Goal: Task Accomplishment & Management: Use online tool/utility

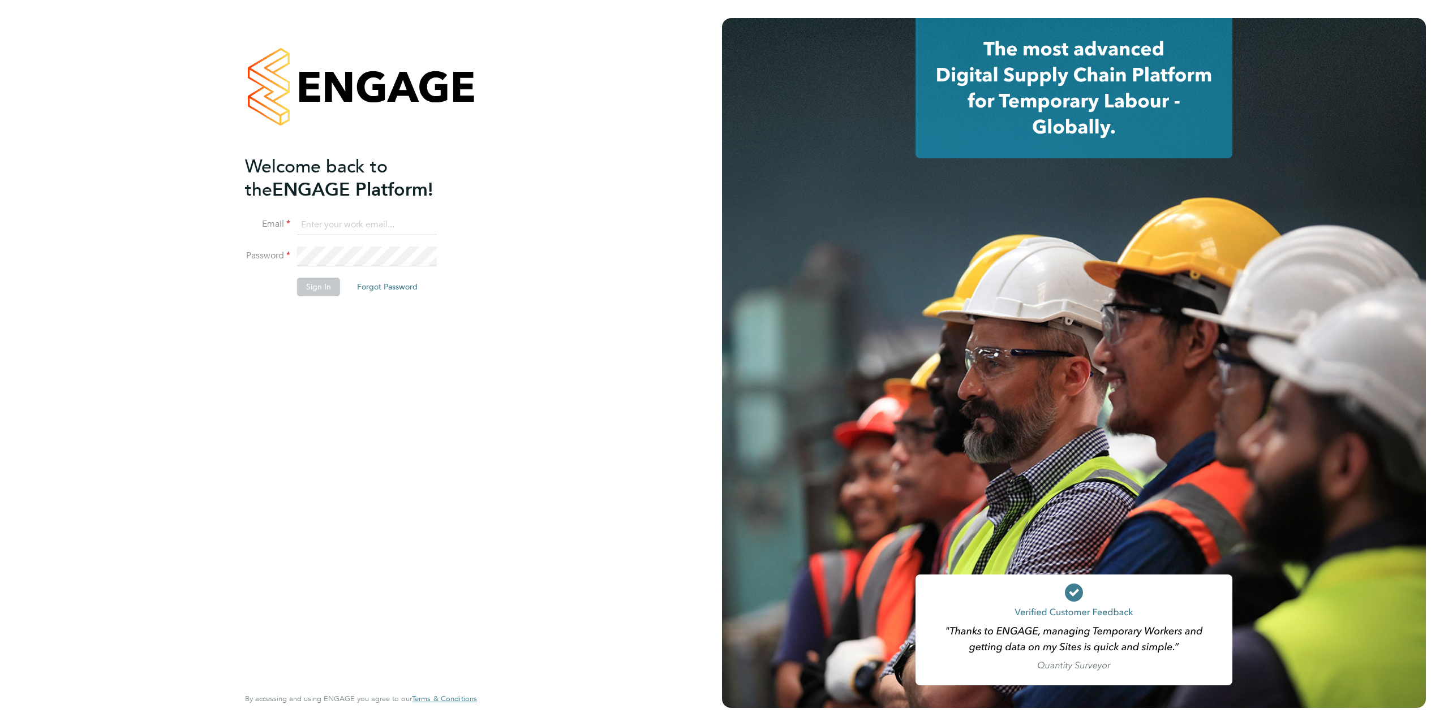
type input "[PERSON_NAME][EMAIL_ADDRESS][PERSON_NAME][DOMAIN_NAME]"
click at [321, 291] on button "Sign In" at bounding box center [318, 287] width 43 height 18
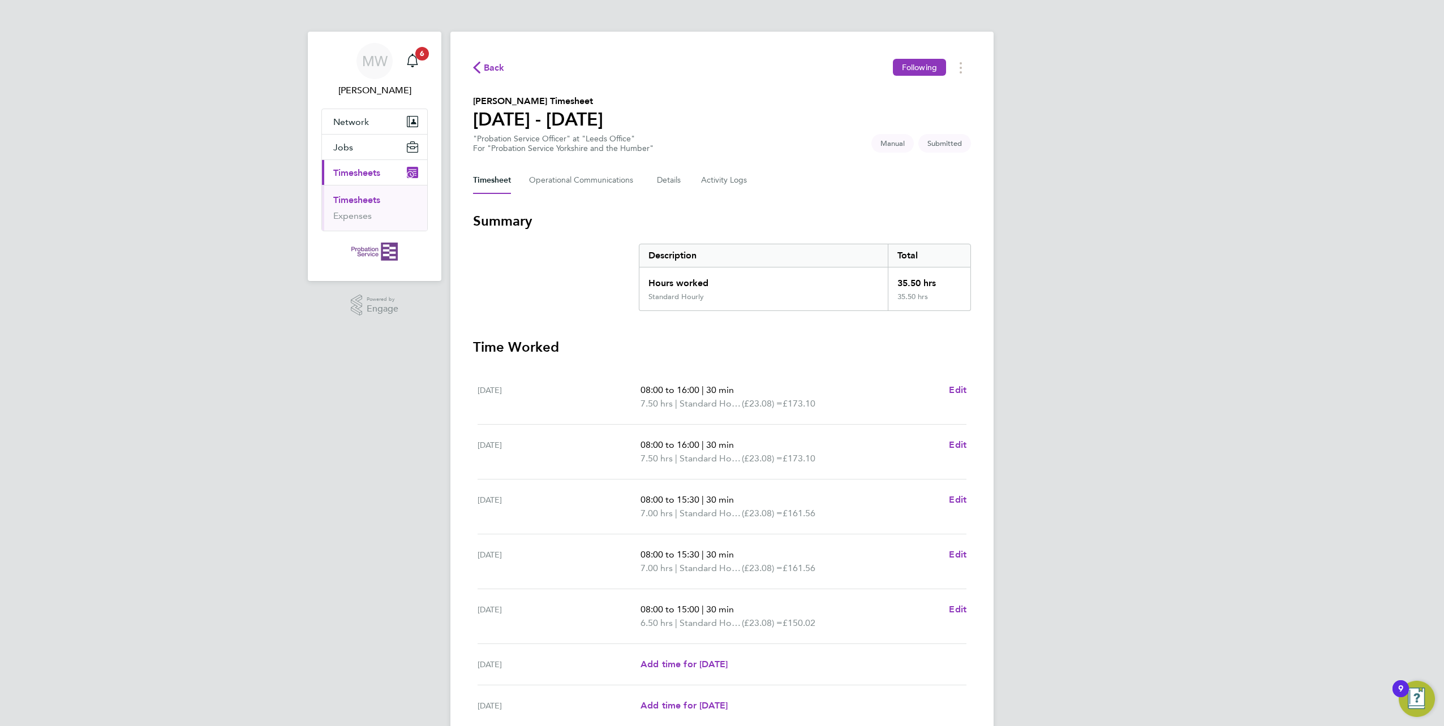
click at [367, 203] on link "Timesheets" at bounding box center [356, 200] width 47 height 11
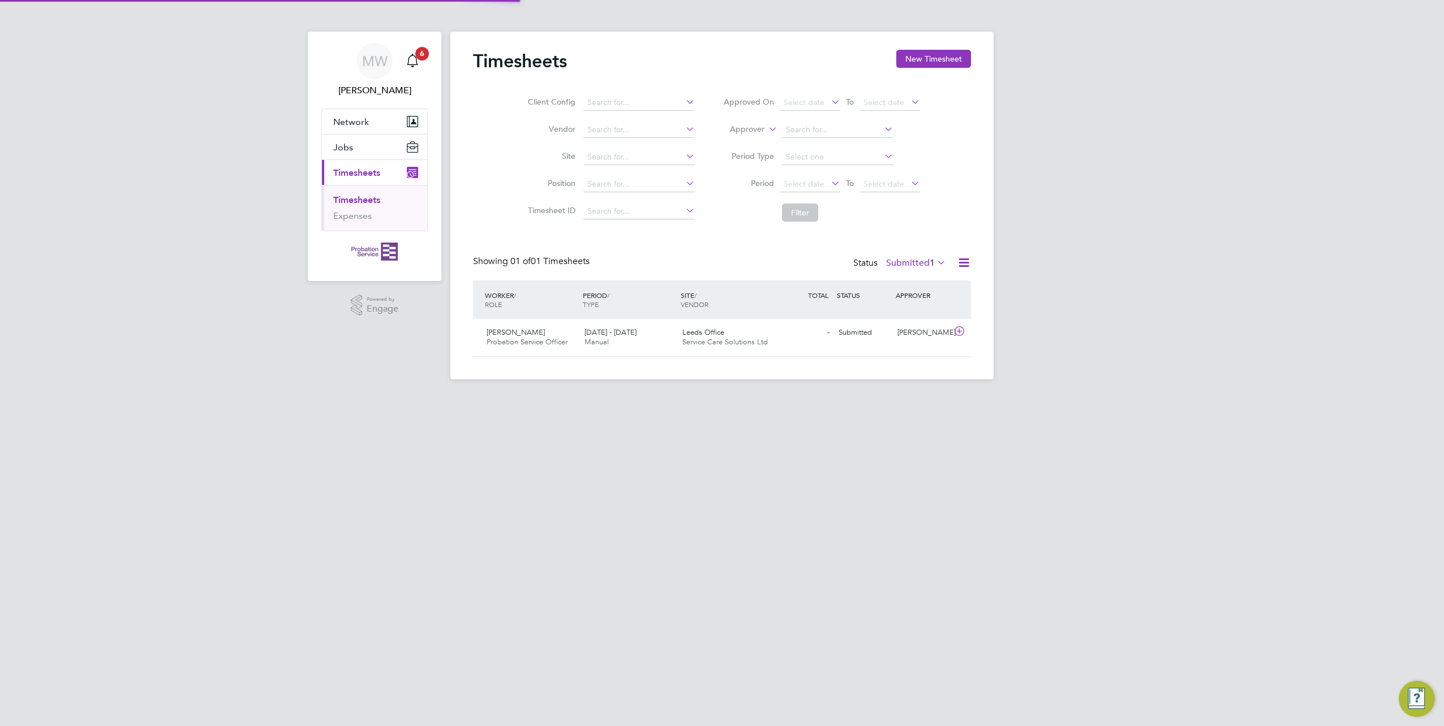
scroll to position [29, 98]
click at [588, 338] on span "Manual" at bounding box center [596, 342] width 24 height 10
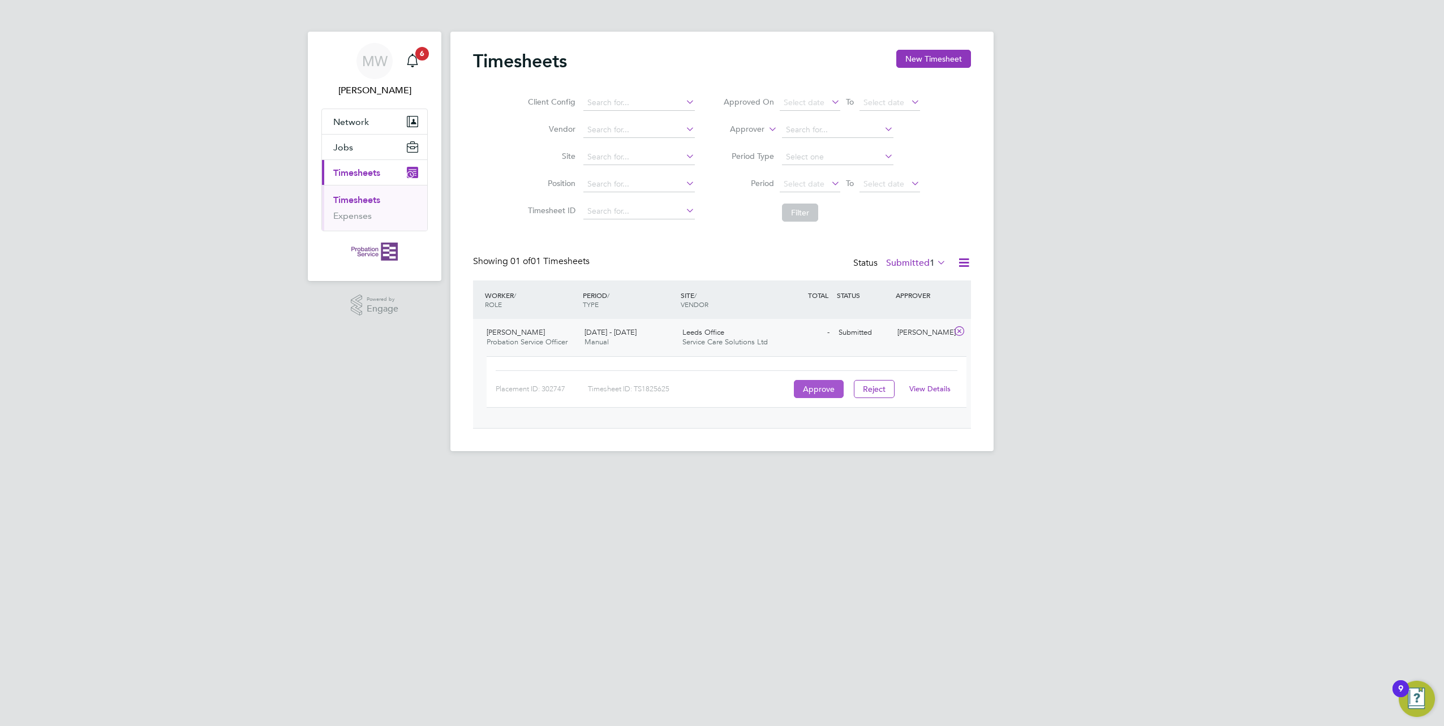
click at [820, 388] on button "Approve" at bounding box center [819, 389] width 50 height 18
click at [823, 388] on button "Approve" at bounding box center [819, 389] width 50 height 18
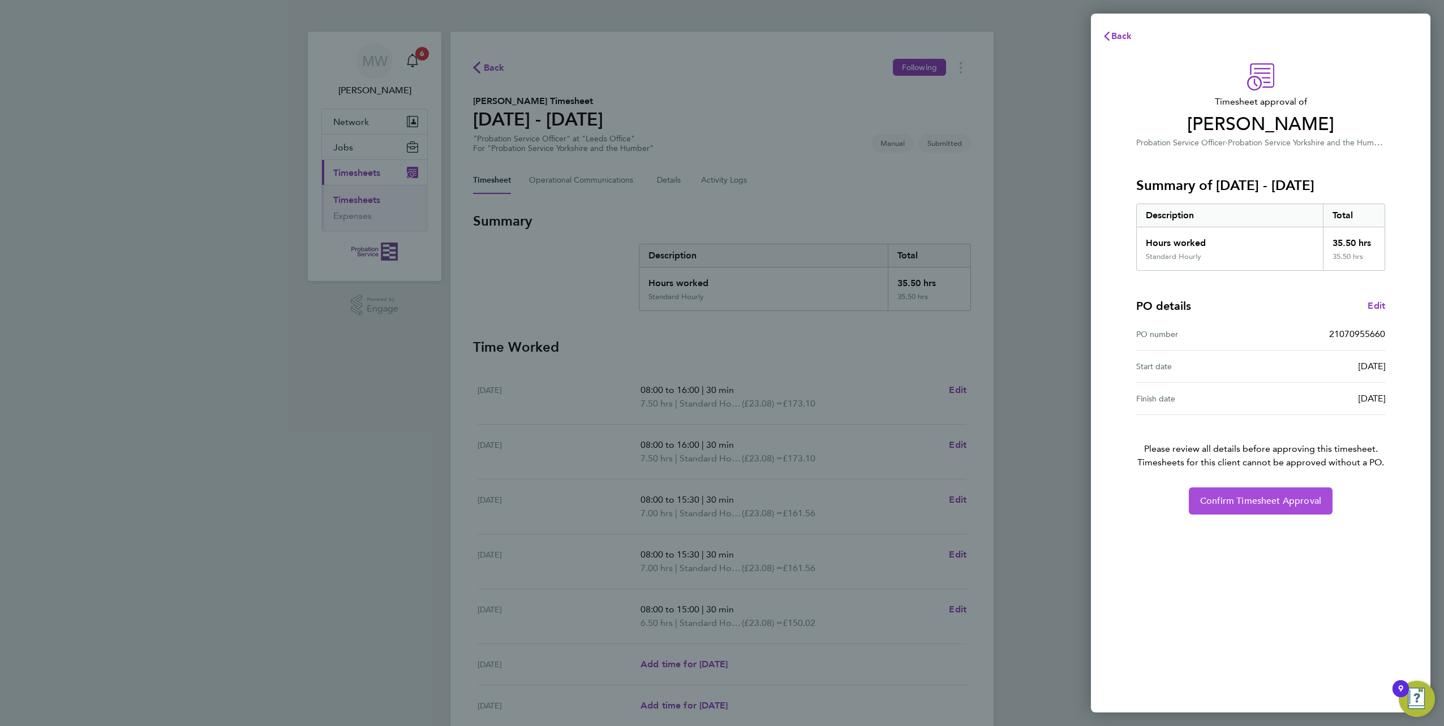
click at [1270, 502] on span "Confirm Timesheet Approval" at bounding box center [1260, 501] width 121 height 11
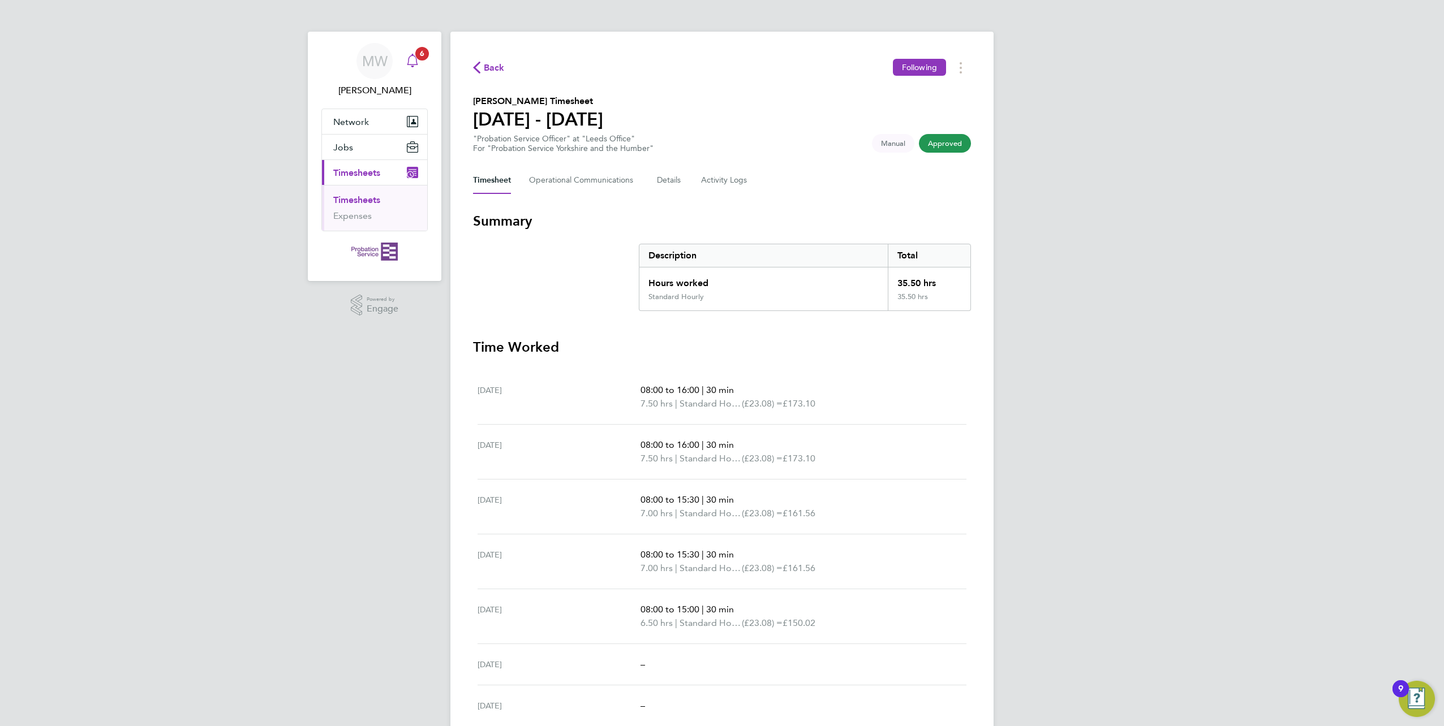
click at [413, 62] on icon "Main navigation" at bounding box center [413, 61] width 14 height 14
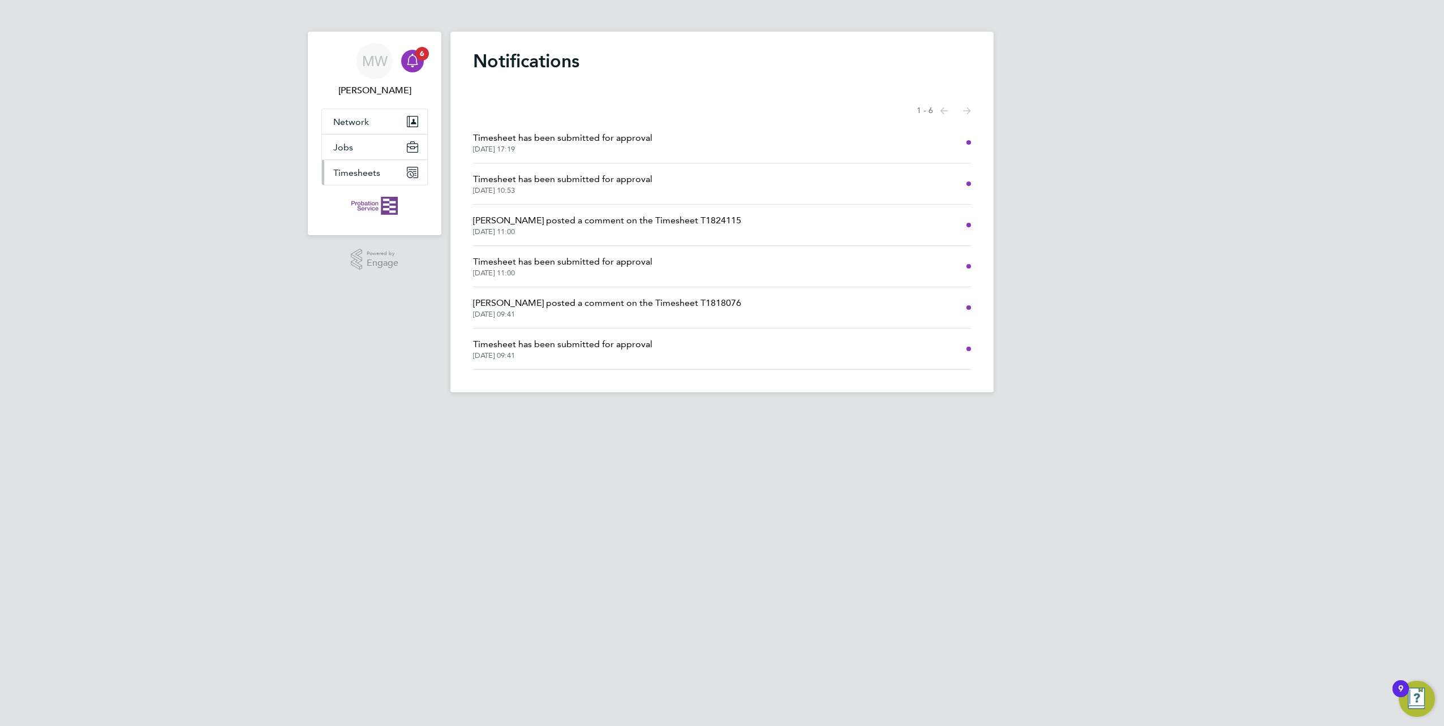
click at [353, 178] on span "Timesheets" at bounding box center [356, 172] width 47 height 11
click at [360, 201] on link "Timesheets" at bounding box center [356, 200] width 47 height 11
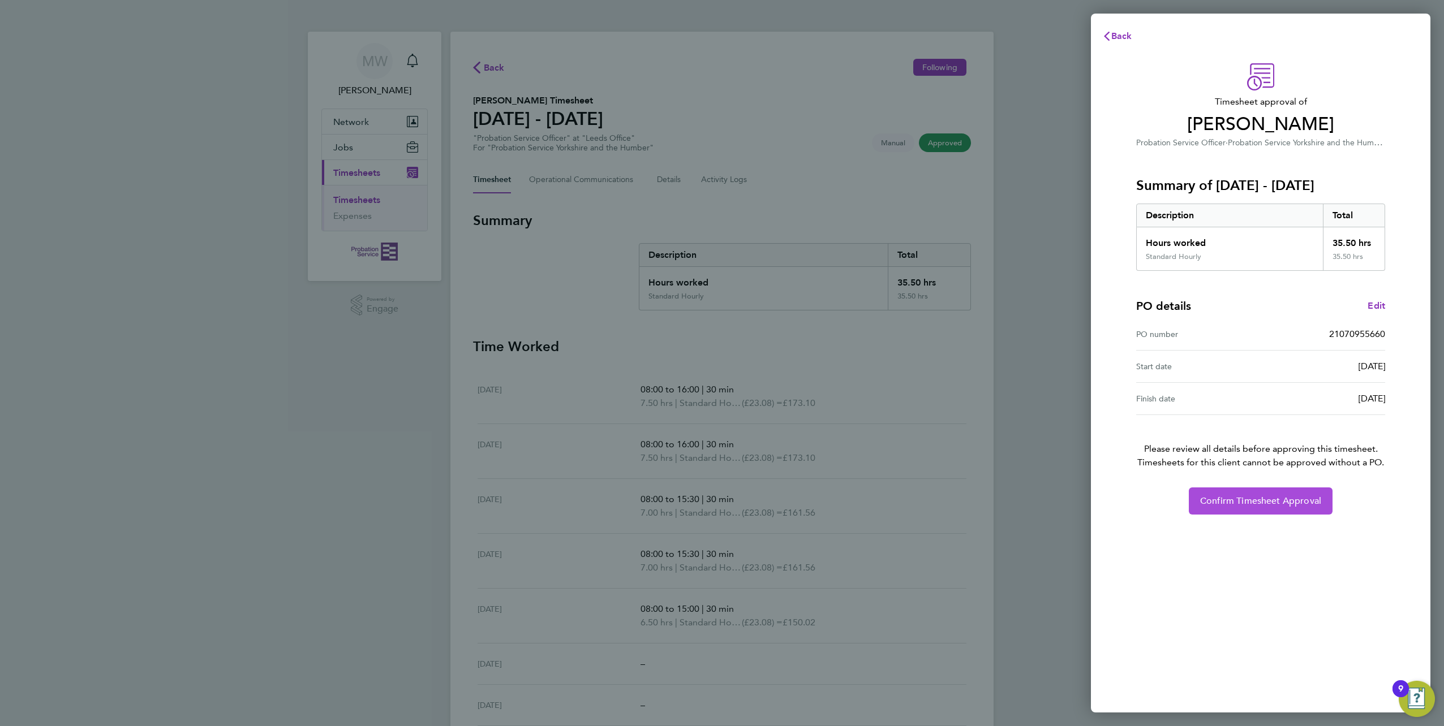
click at [1254, 504] on span "Confirm Timesheet Approval" at bounding box center [1260, 501] width 121 height 11
